Goal: Task Accomplishment & Management: Complete application form

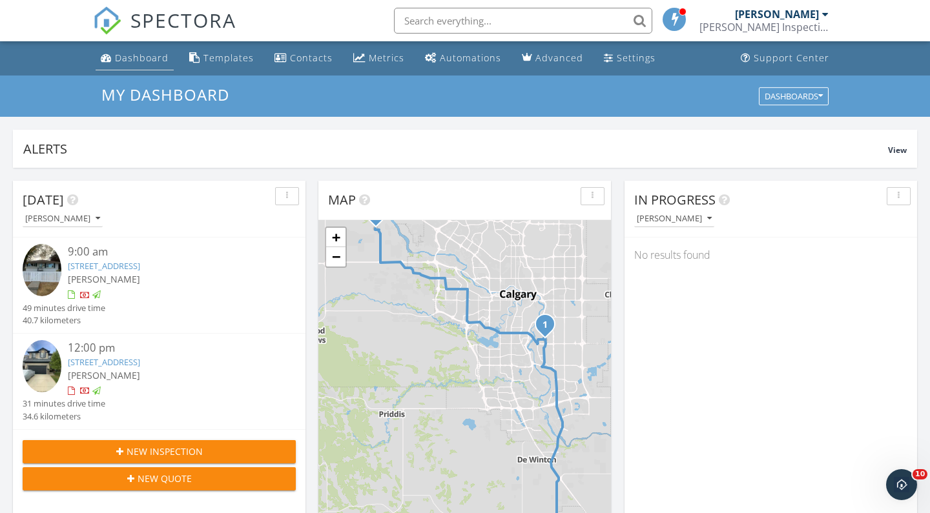
scroll to position [1176, 931]
click at [132, 65] on link "Dashboard" at bounding box center [135, 59] width 78 height 24
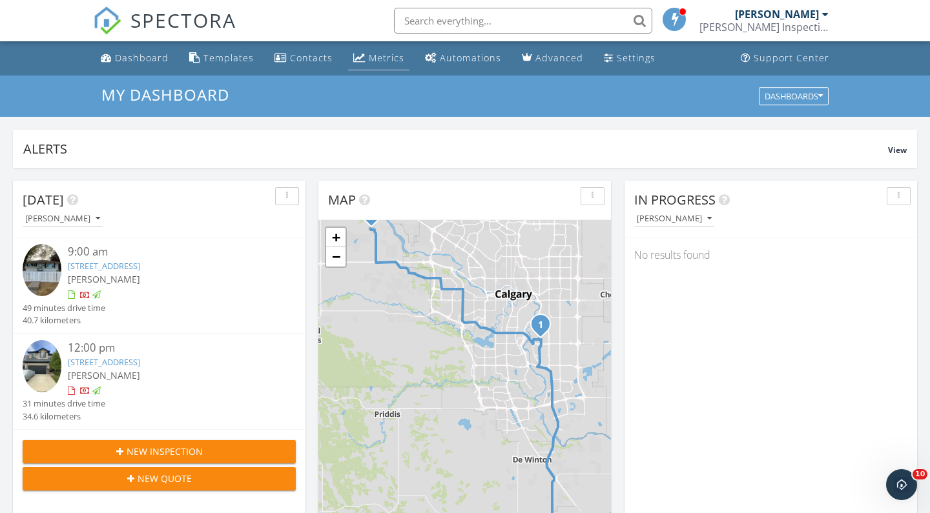
click at [373, 65] on link "Metrics" at bounding box center [378, 59] width 61 height 24
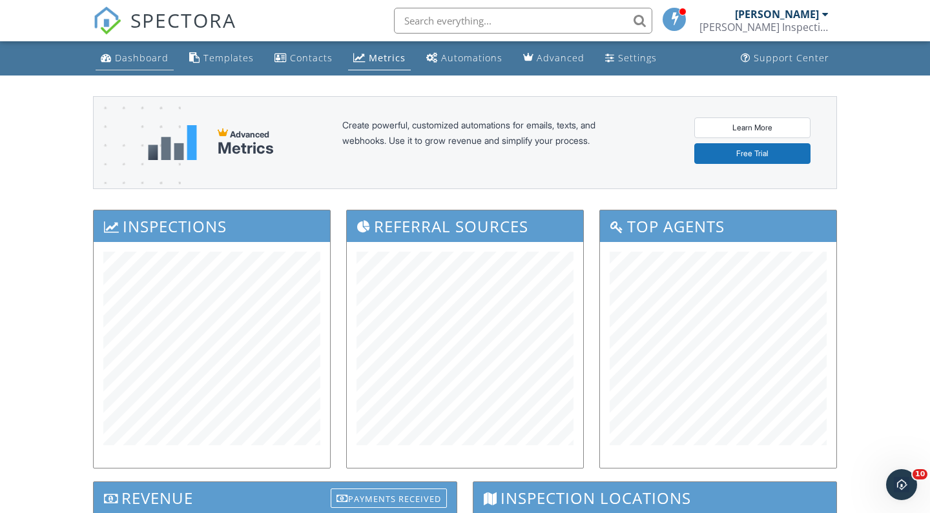
click at [130, 63] on div "Dashboard" at bounding box center [142, 58] width 54 height 12
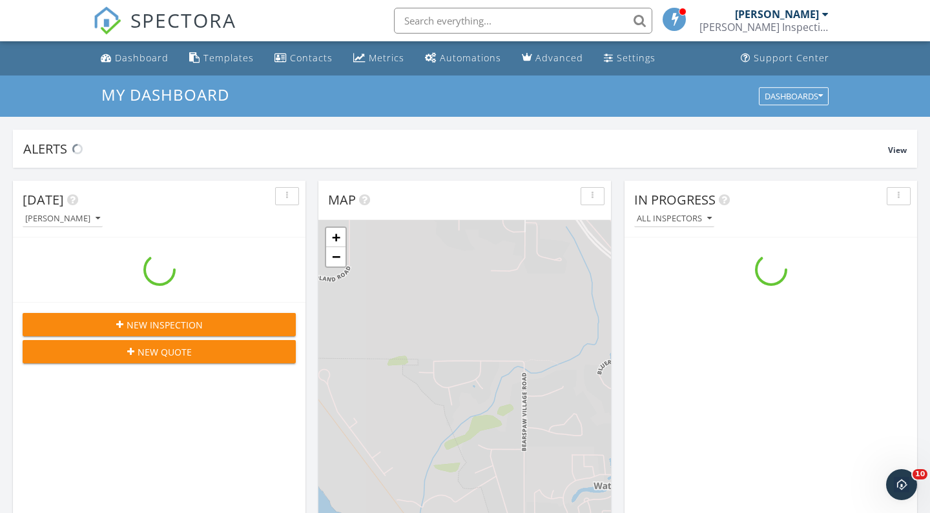
scroll to position [1176, 931]
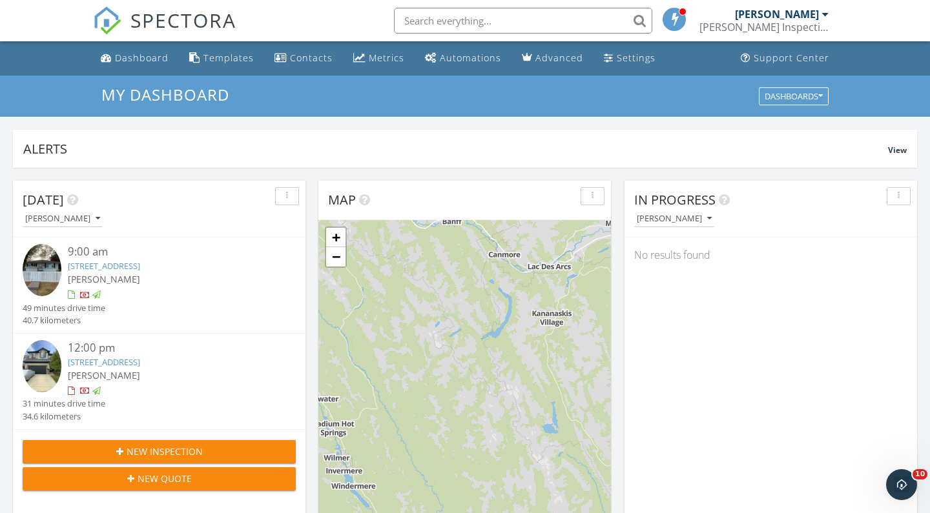
click at [129, 262] on link "[STREET_ADDRESS]" at bounding box center [104, 266] width 72 height 12
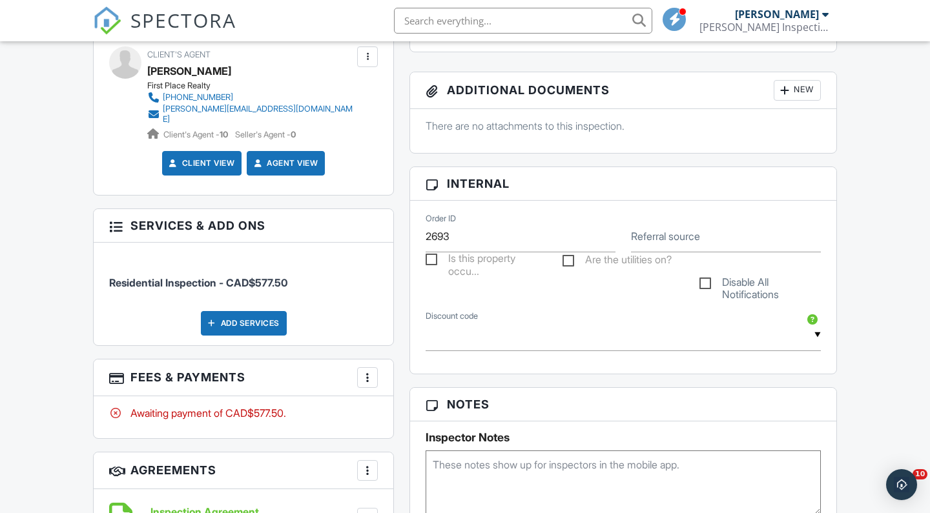
scroll to position [545, 0]
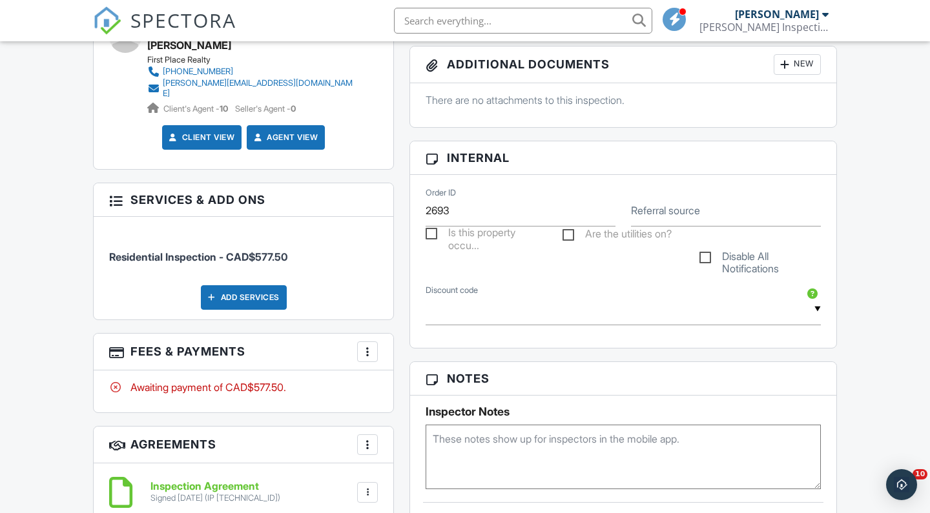
click at [365, 346] on div at bounding box center [367, 352] width 13 height 13
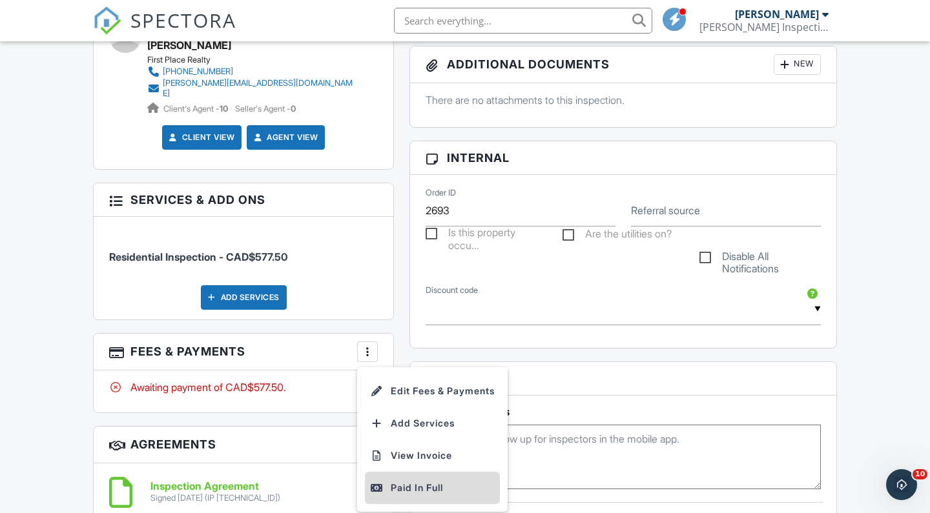
click at [391, 481] on div "Paid In Full" at bounding box center [432, 489] width 125 height 16
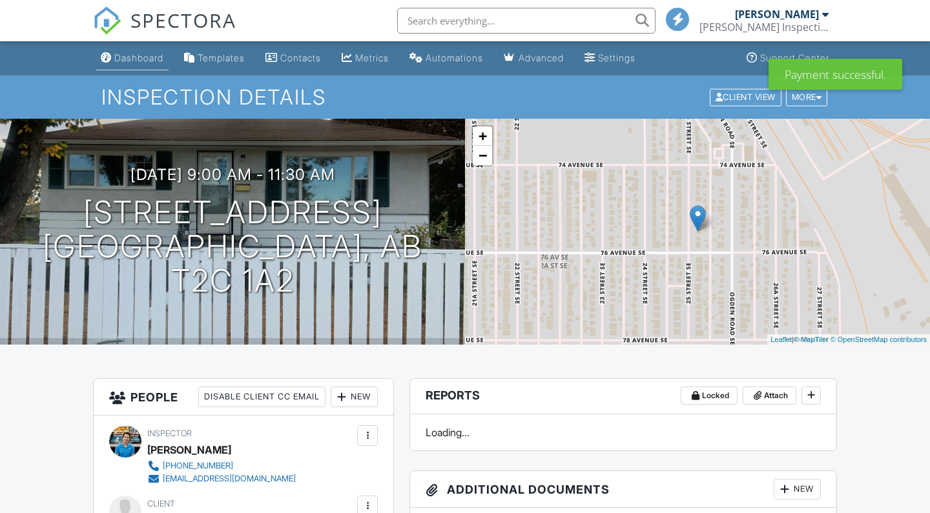
click at [130, 54] on div "Dashboard" at bounding box center [138, 57] width 49 height 11
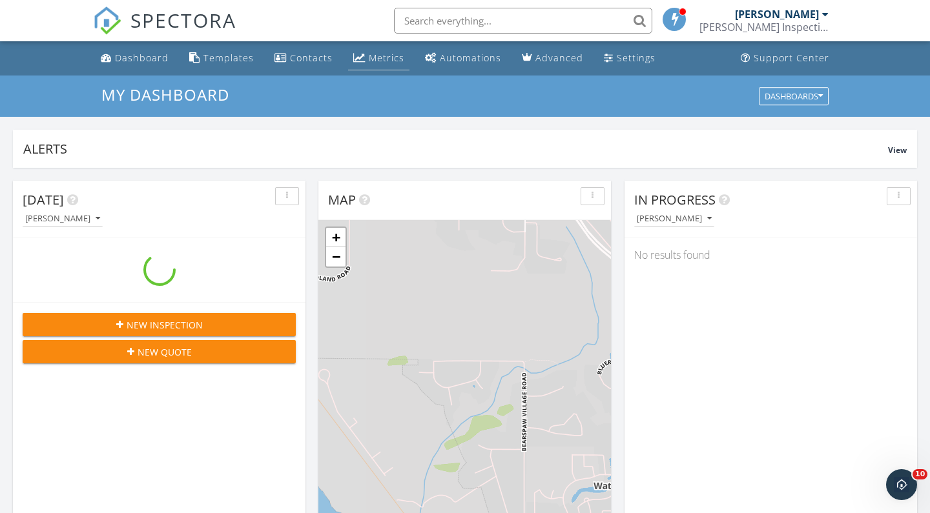
scroll to position [1176, 931]
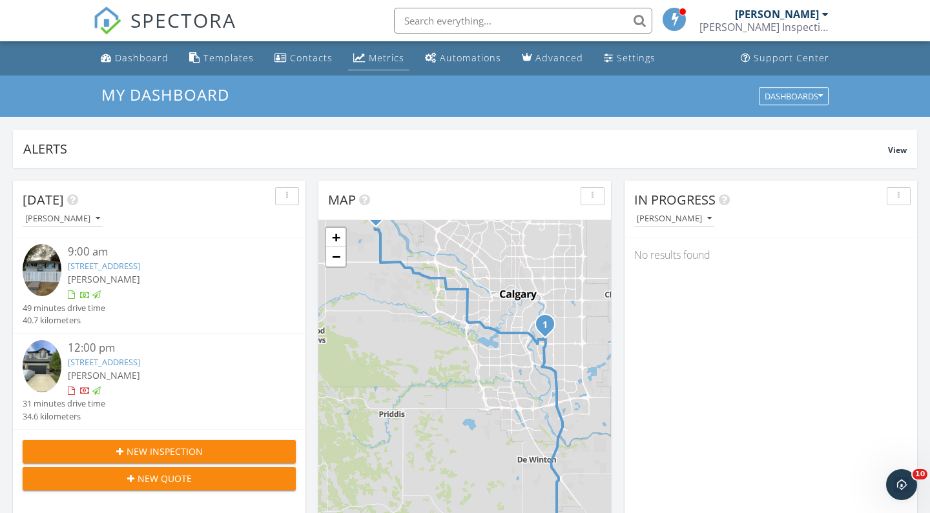
click at [382, 62] on div "Metrics" at bounding box center [387, 58] width 36 height 12
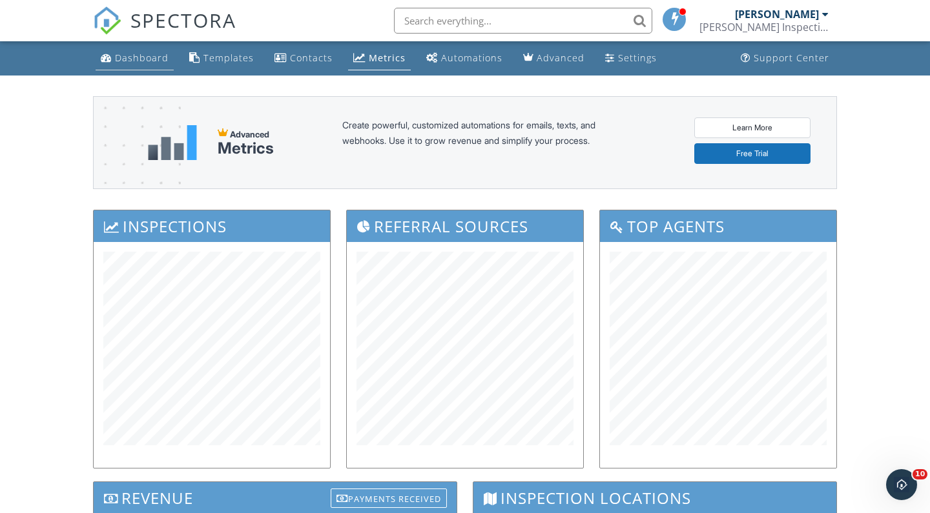
click at [138, 52] on div "Dashboard" at bounding box center [142, 58] width 54 height 12
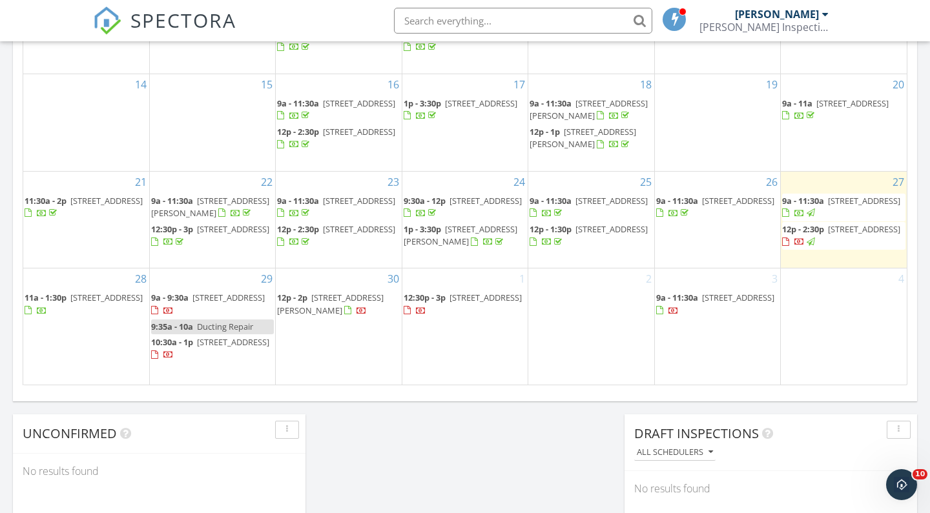
scroll to position [801, 0]
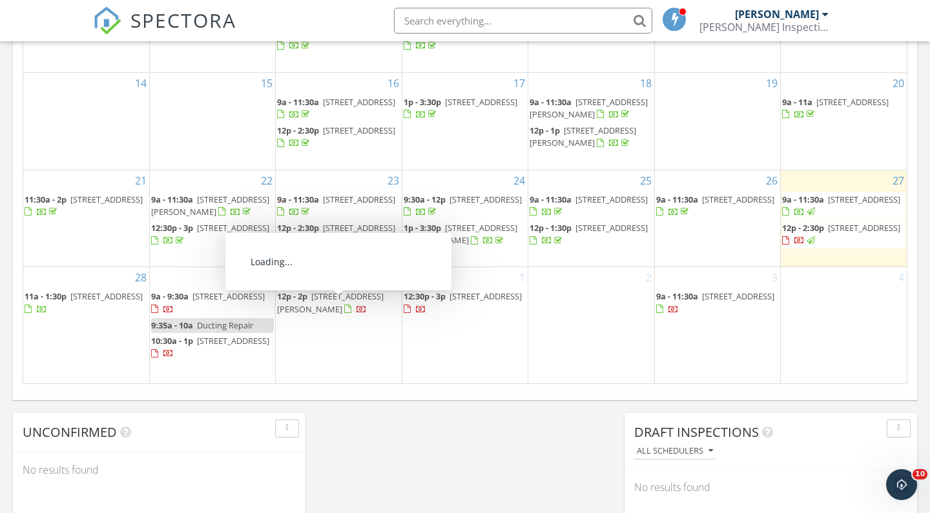
click at [98, 393] on div "[DATE] [DATE] list day week cal wk 4 wk month Sun Mon Tue Wed Thu Fri Sat 31 1 …" at bounding box center [465, 100] width 904 height 587
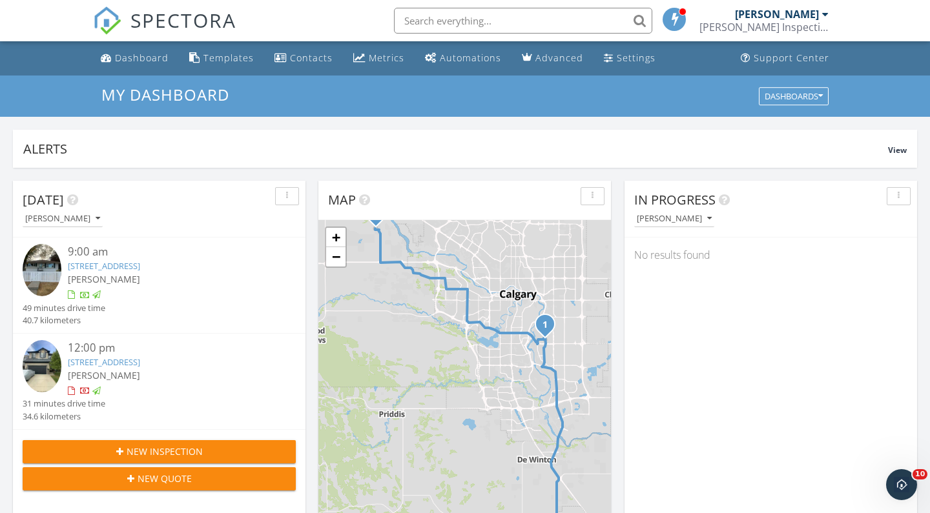
scroll to position [0, 0]
click at [133, 445] on span "New Inspection" at bounding box center [165, 452] width 76 height 14
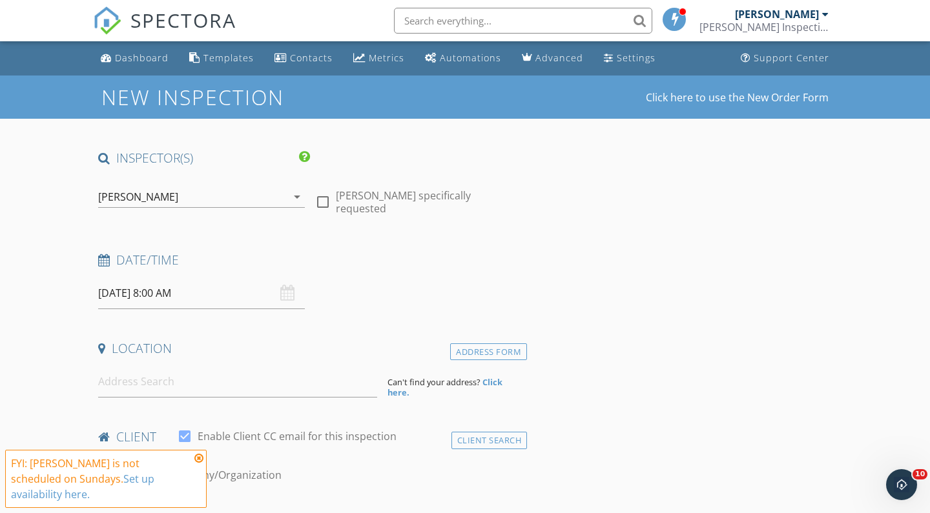
click at [188, 287] on input "[DATE] 8:00 AM" at bounding box center [201, 294] width 207 height 32
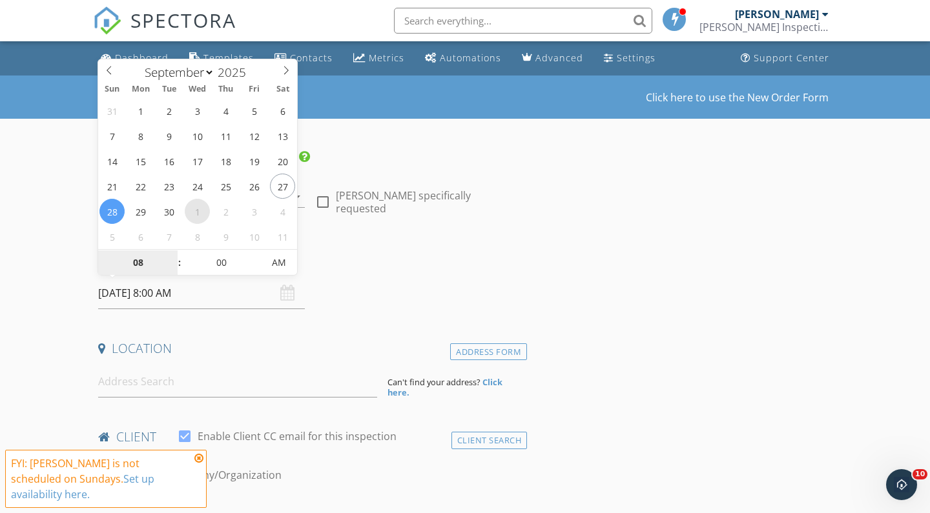
select select "9"
type input "[DATE] 8:00 AM"
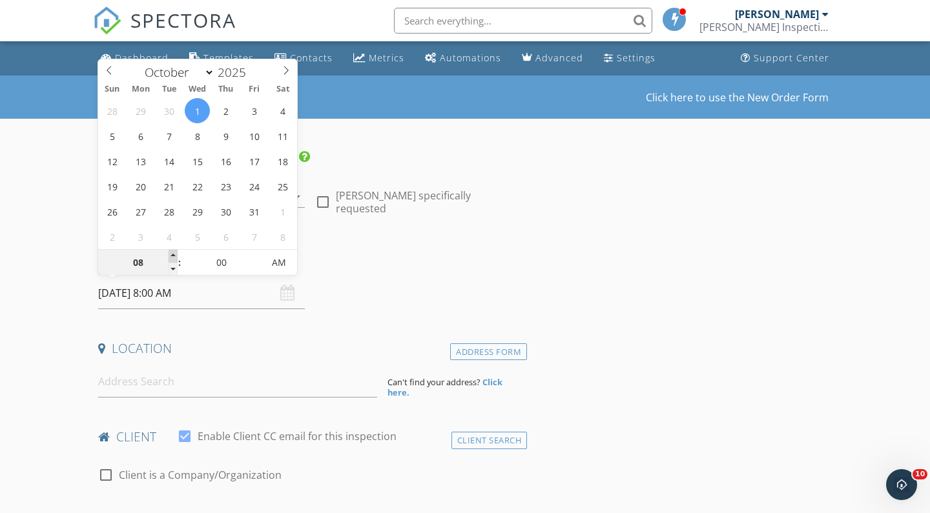
type input "09"
type input "[DATE] 9:00 AM"
click at [174, 256] on span at bounding box center [173, 256] width 9 height 13
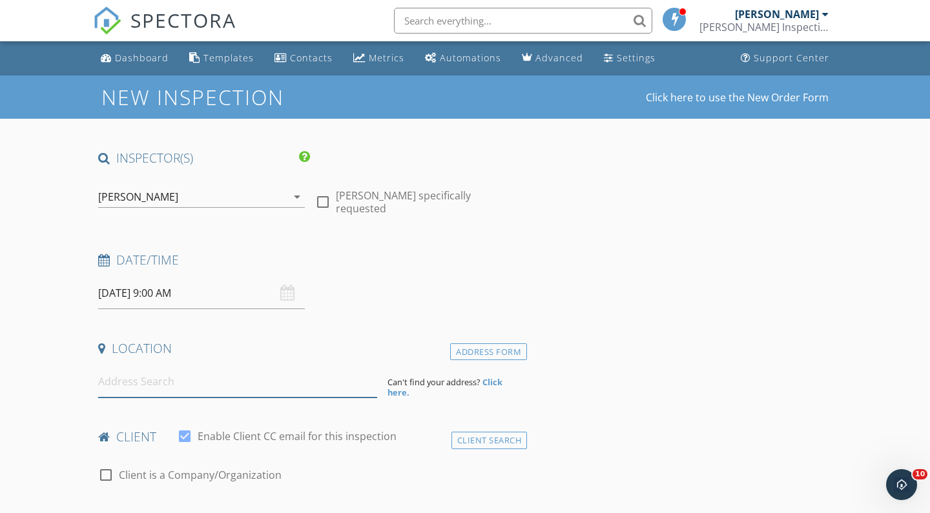
click at [147, 391] on input at bounding box center [237, 382] width 279 height 32
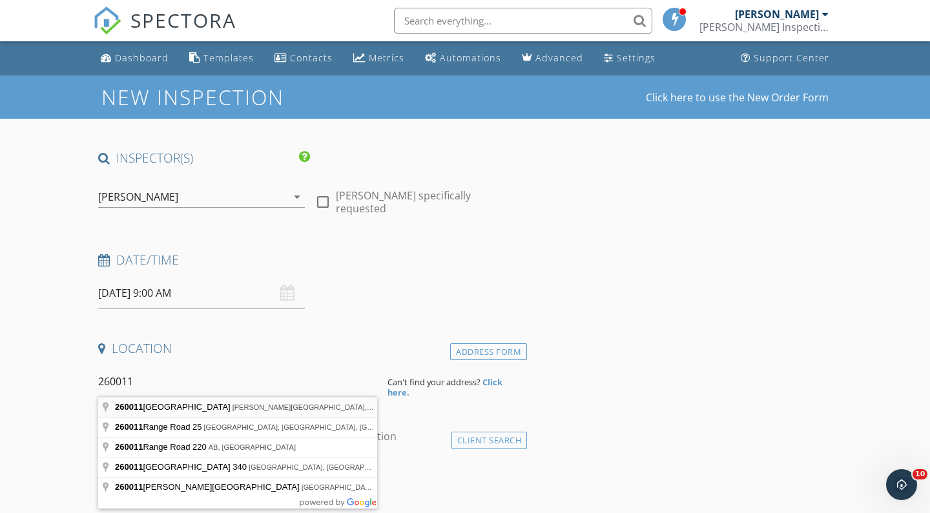
type input "[STREET_ADDRESS][PERSON_NAME]"
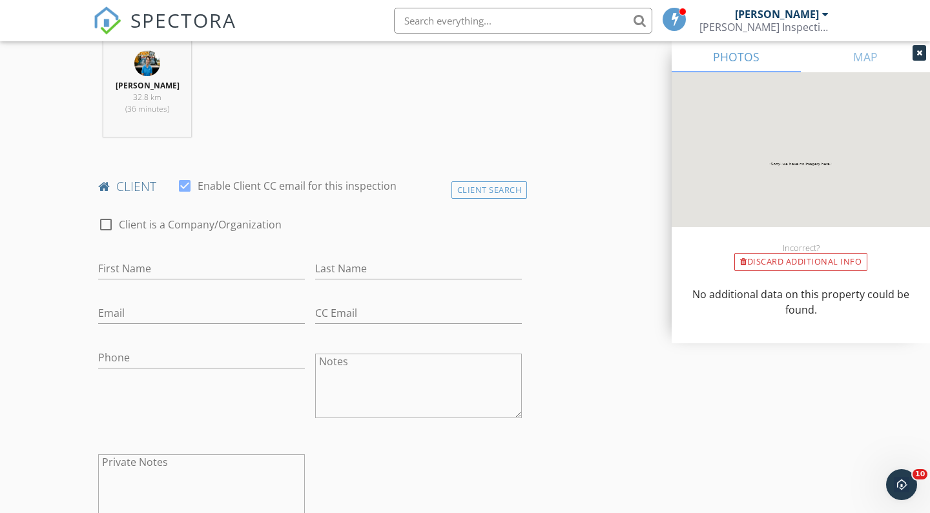
scroll to position [522, 0]
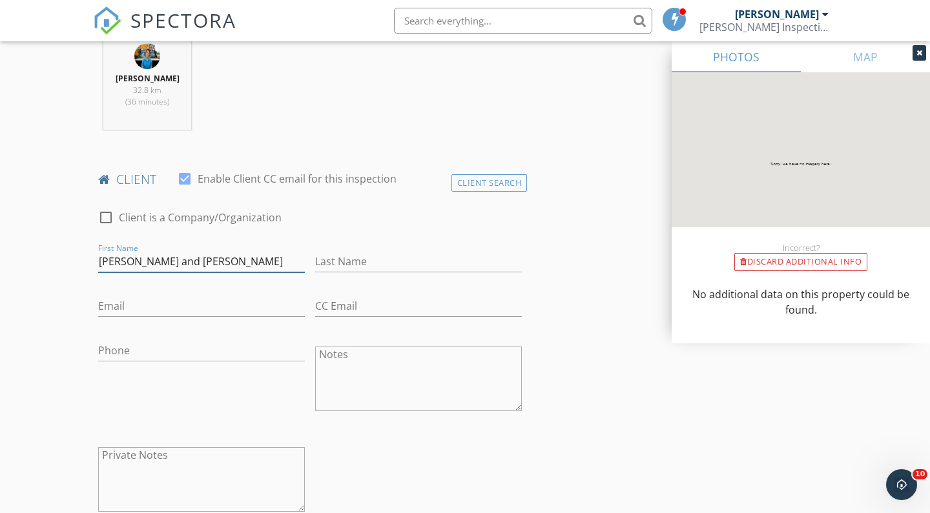
type input "[PERSON_NAME] and [PERSON_NAME]"
type input "Zisterer"
click at [132, 316] on div "Email" at bounding box center [201, 313] width 207 height 34
type input "[EMAIL_ADDRESS][DOMAIN_NAME]"
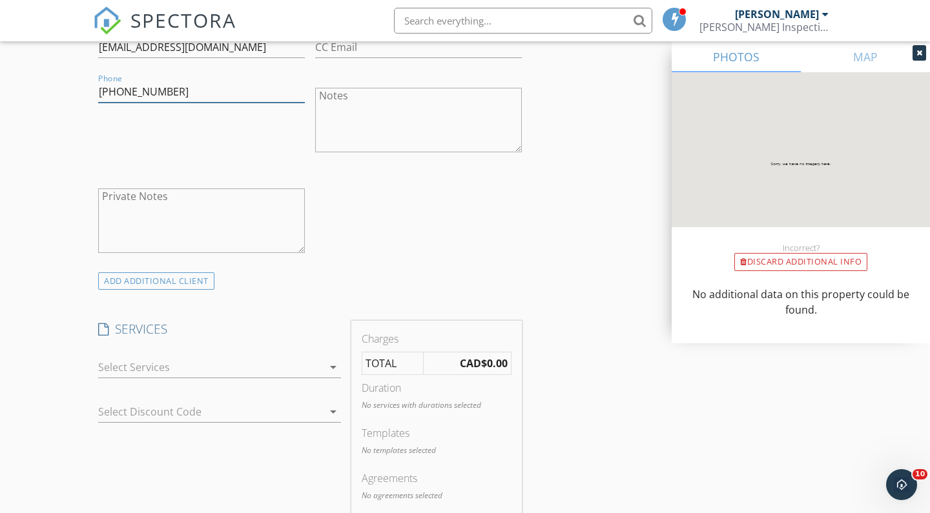
scroll to position [785, 0]
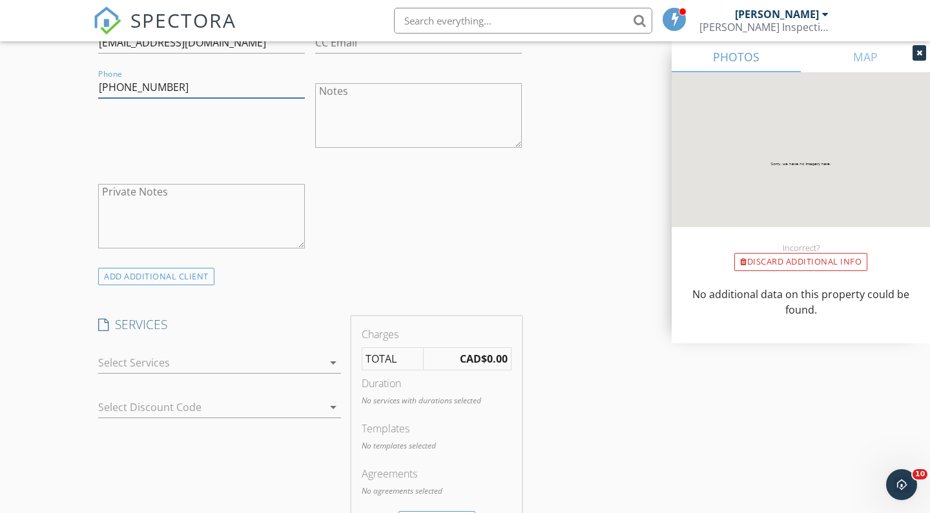
type input "[PHONE_NUMBER]"
click at [149, 362] on div at bounding box center [210, 363] width 225 height 21
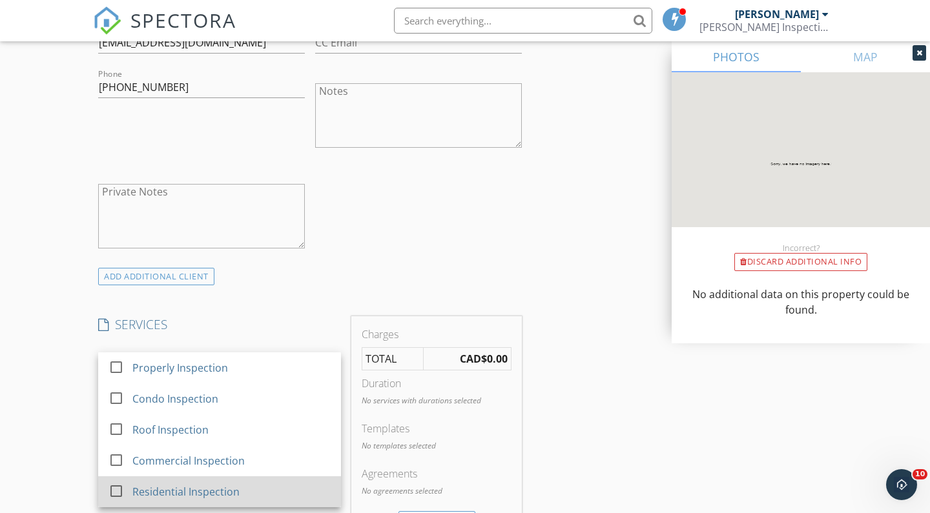
click at [156, 484] on div "Residential Inspection" at bounding box center [185, 492] width 107 height 16
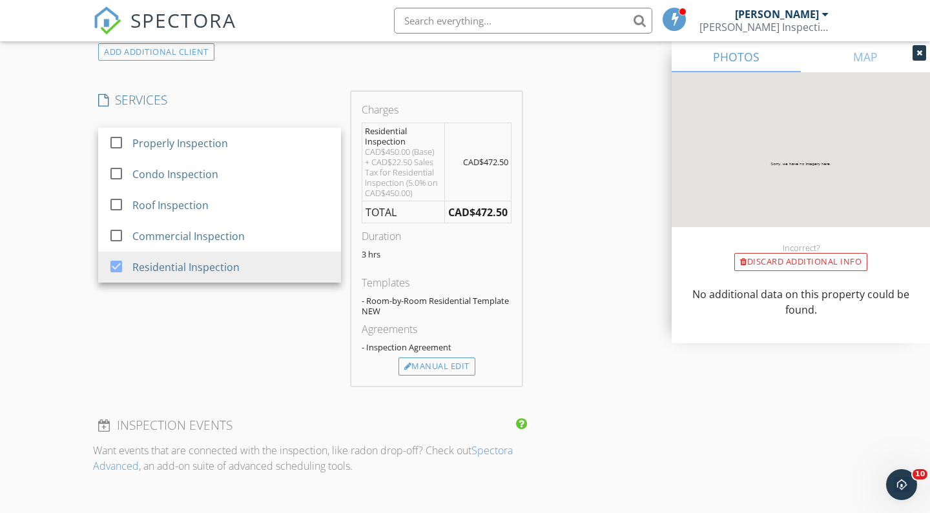
scroll to position [1073, 0]
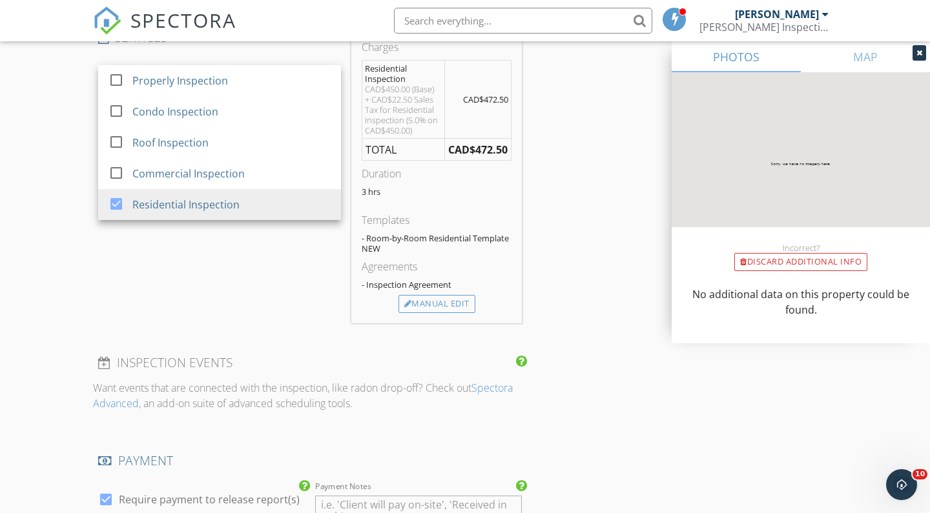
click at [521, 376] on div "INSPECTION EVENTS" at bounding box center [310, 368] width 434 height 26
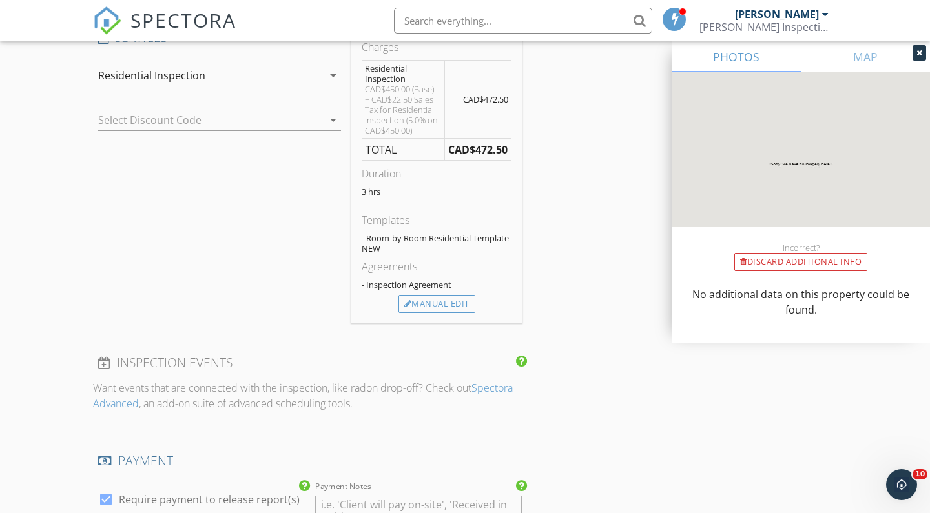
click at [447, 293] on div "Agreements - Inspection Agreement" at bounding box center [437, 277] width 150 height 36
click at [437, 298] on div "Manual Edit" at bounding box center [437, 304] width 77 height 18
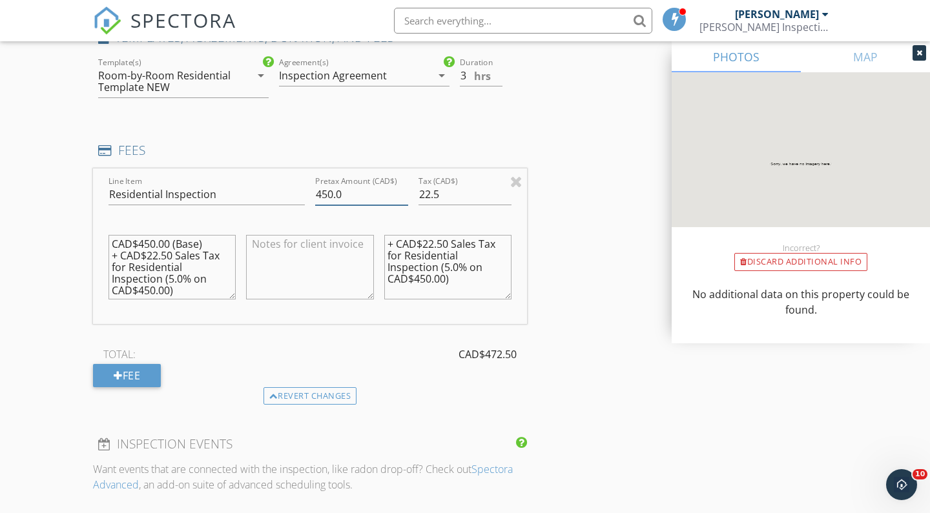
click at [327, 194] on input "450.0" at bounding box center [361, 194] width 93 height 21
type input "590.0"
click at [430, 193] on input "22.5" at bounding box center [465, 194] width 93 height 21
type input "29.5"
click at [433, 240] on textarea "+ CAD$22.50 Sales Tax for Residential Inspection (5.0% on CAD$450.00)" at bounding box center [447, 267] width 127 height 65
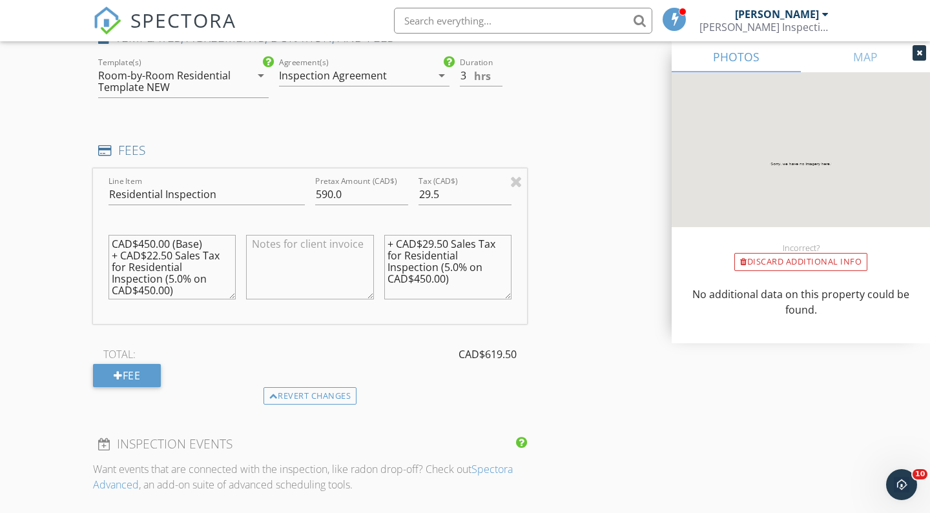
click at [426, 278] on textarea "+ CAD$29.50 Sales Tax for Residential Inspection (5.0% on CAD$450.00)" at bounding box center [447, 267] width 127 height 65
type textarea "+ CAD$29.50 Sales Tax for Residential Inspection (5.0% on CAD$590.00)"
click at [148, 287] on textarea "CAD$450.00 (Base) + CAD$22.50 Sales Tax for Residential Inspection (5.0% on CAD…" at bounding box center [172, 267] width 127 height 65
click at [158, 254] on textarea "CAD$450.00 (Base) + CAD$22.50 Sales Tax for Residential Inspection (5.0% on CAD…" at bounding box center [172, 267] width 127 height 65
click at [150, 243] on textarea "CAD$450.00 (Base) + CAD$29.50 Sales Tax for Residential Inspection (5.0% on CAD…" at bounding box center [172, 267] width 127 height 65
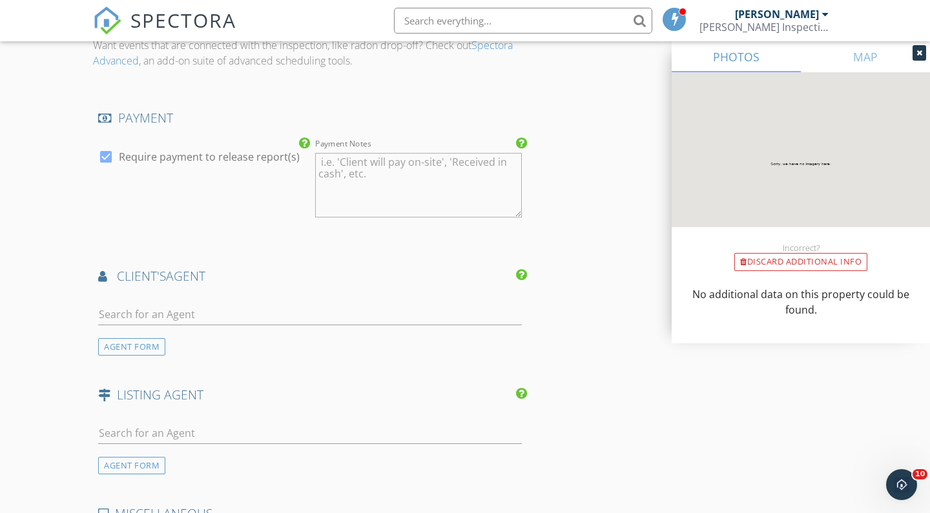
scroll to position [1529, 0]
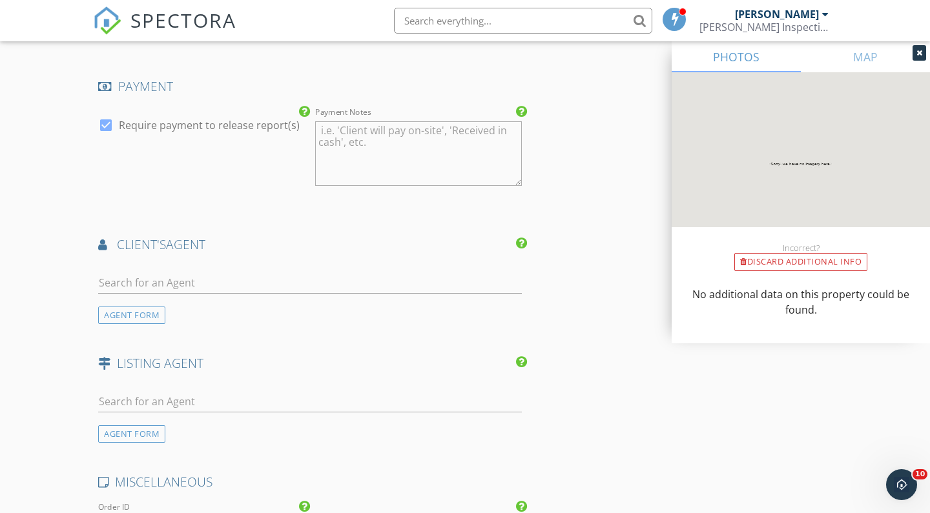
type textarea "CAD$590.00 (Base) + CAD$29.50 Sales Tax for Residential Inspection (5.0% on CAD…"
click at [214, 278] on input "text" at bounding box center [310, 283] width 424 height 21
type input "Tony"
drag, startPoint x: 214, startPoint y: 278, endPoint x: 247, endPoint y: 312, distance: 47.0
click at [247, 312] on li "Tony DiMarzo Re/Max Real Estate Central" at bounding box center [310, 312] width 422 height 36
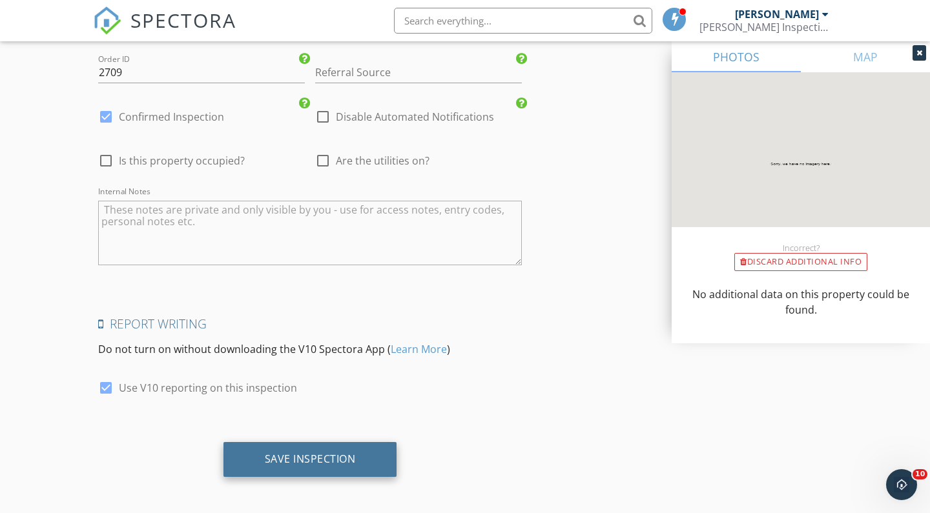
scroll to position [2270, 0]
click at [285, 462] on div "Save Inspection" at bounding box center [310, 461] width 174 height 35
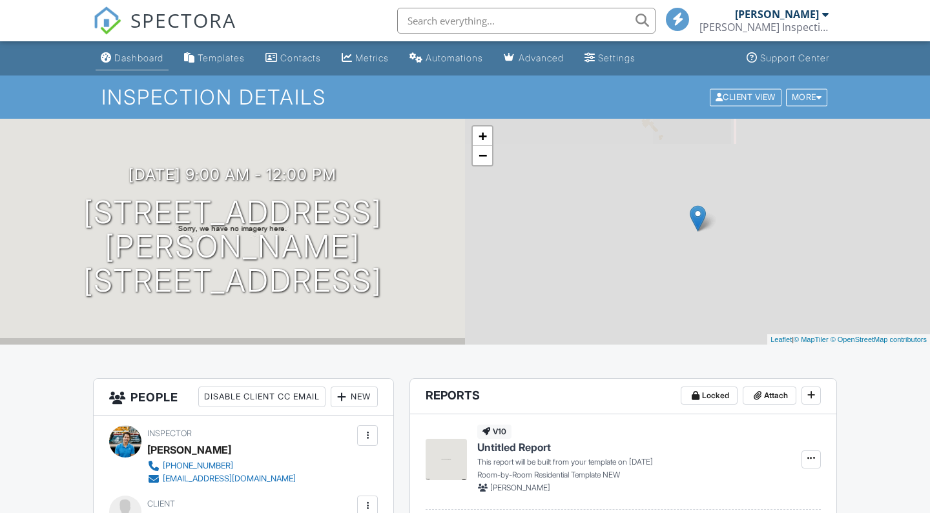
click at [147, 56] on div "Dashboard" at bounding box center [138, 57] width 49 height 11
